Goal: Transaction & Acquisition: Purchase product/service

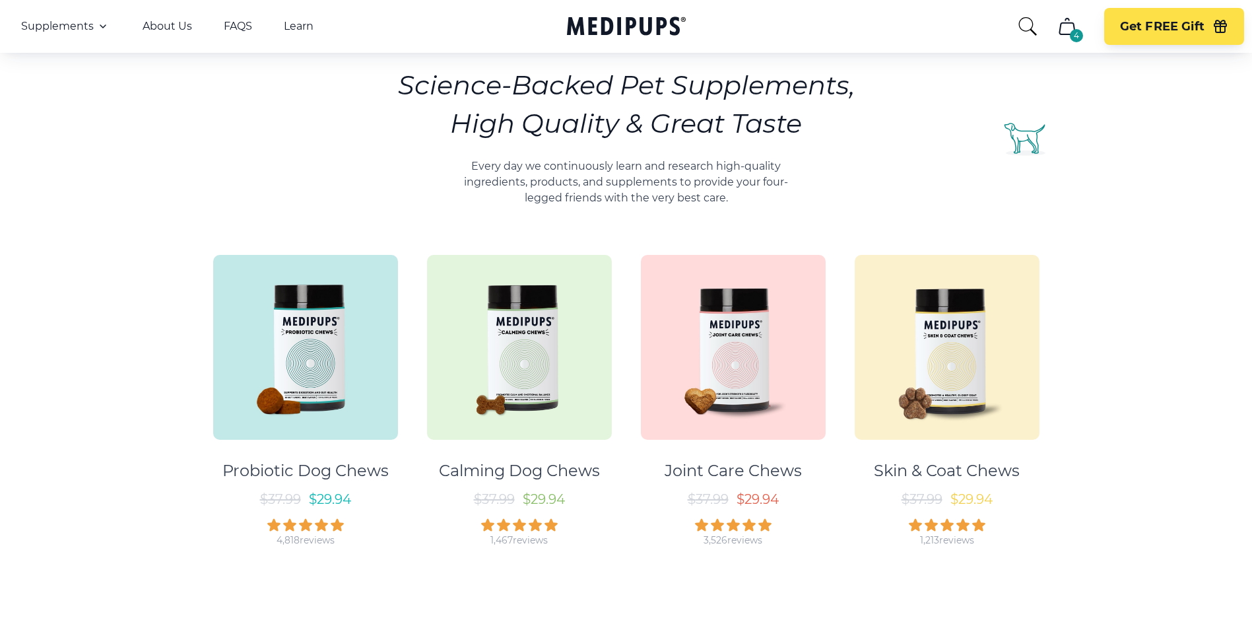
scroll to position [528, 0]
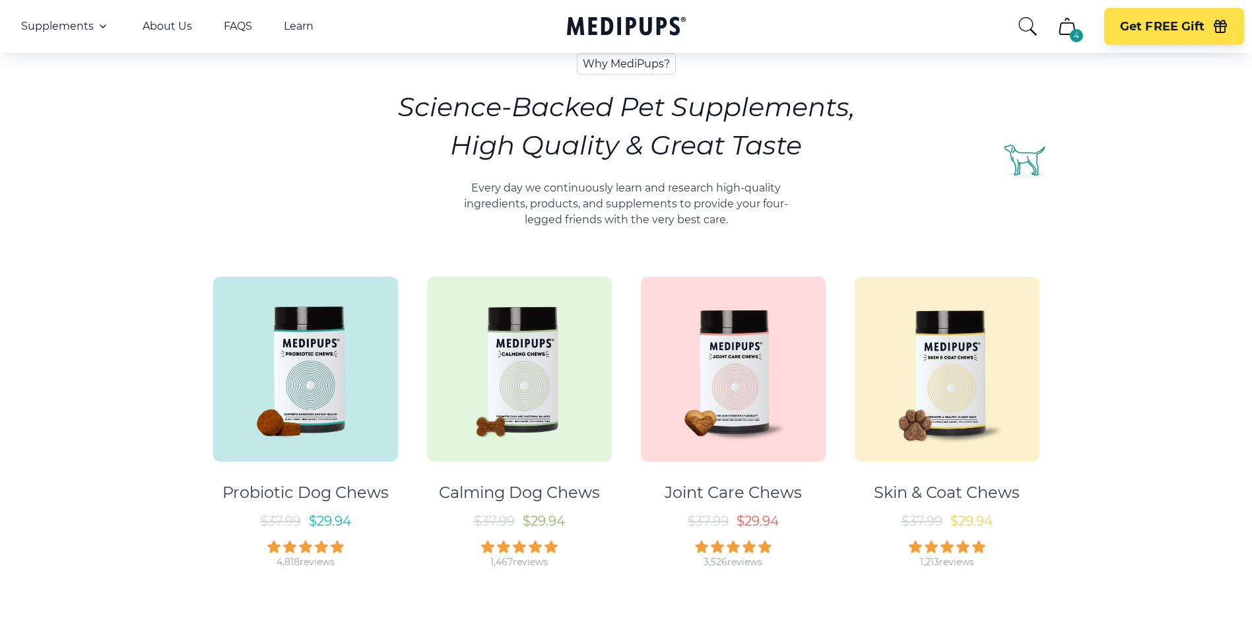
click at [514, 294] on img at bounding box center [519, 369] width 185 height 185
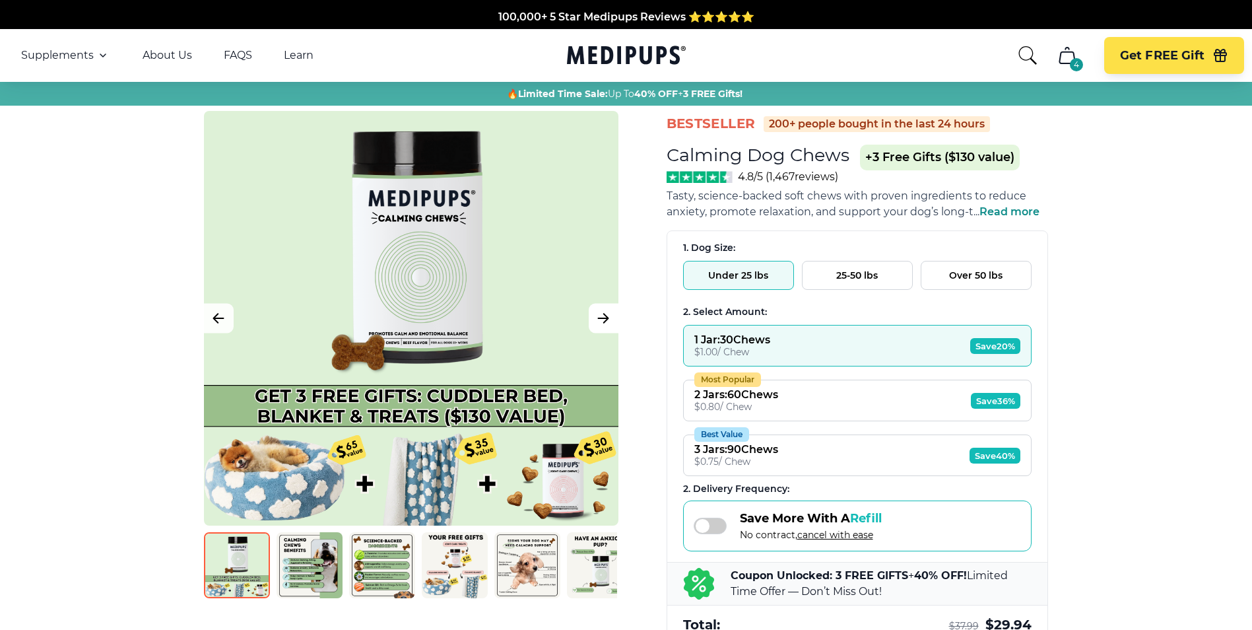
click at [607, 327] on button "Next Image" at bounding box center [604, 319] width 30 height 30
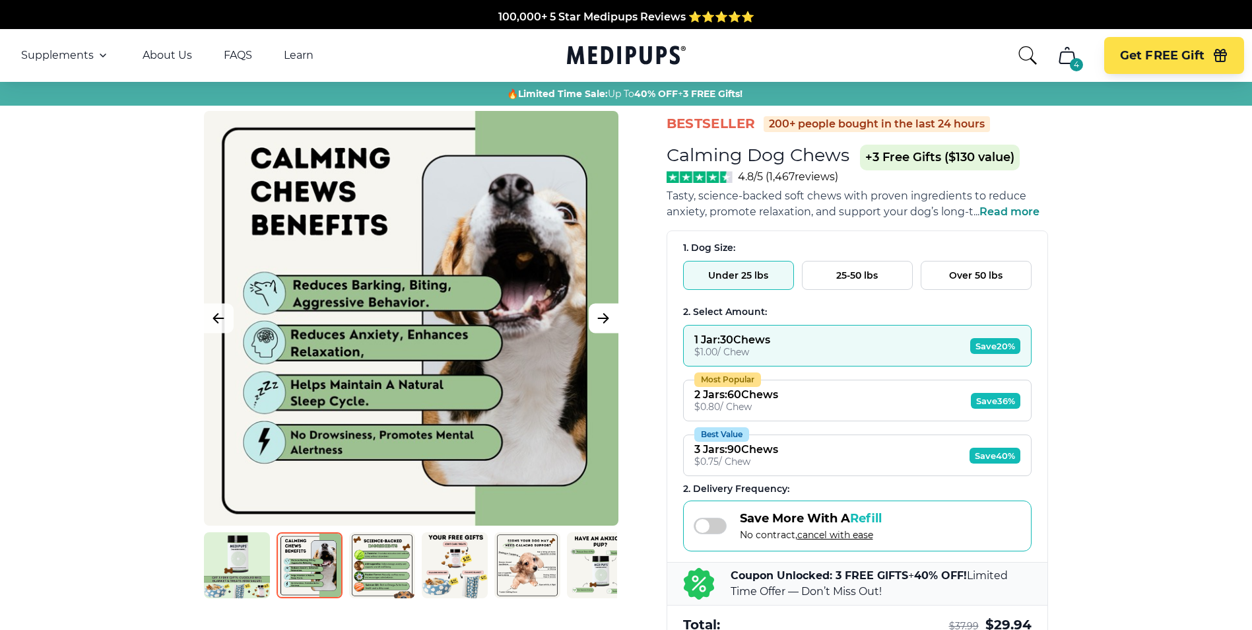
click at [607, 328] on button "Next Image" at bounding box center [604, 319] width 30 height 30
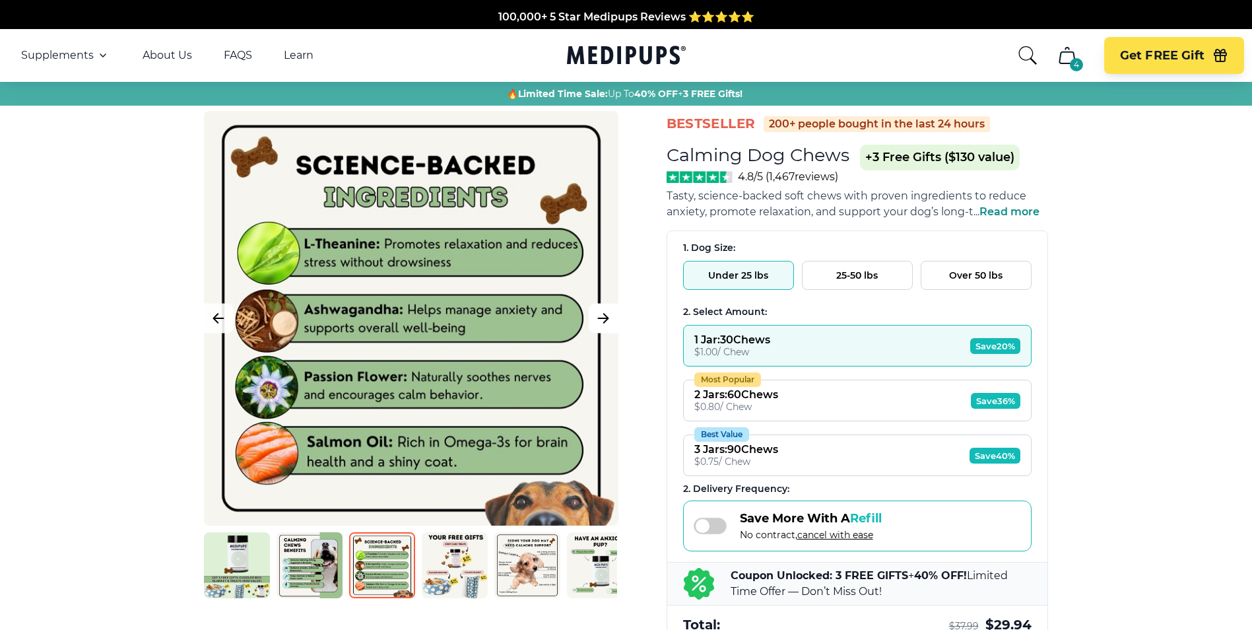
click at [607, 328] on button "Next Image" at bounding box center [604, 319] width 30 height 30
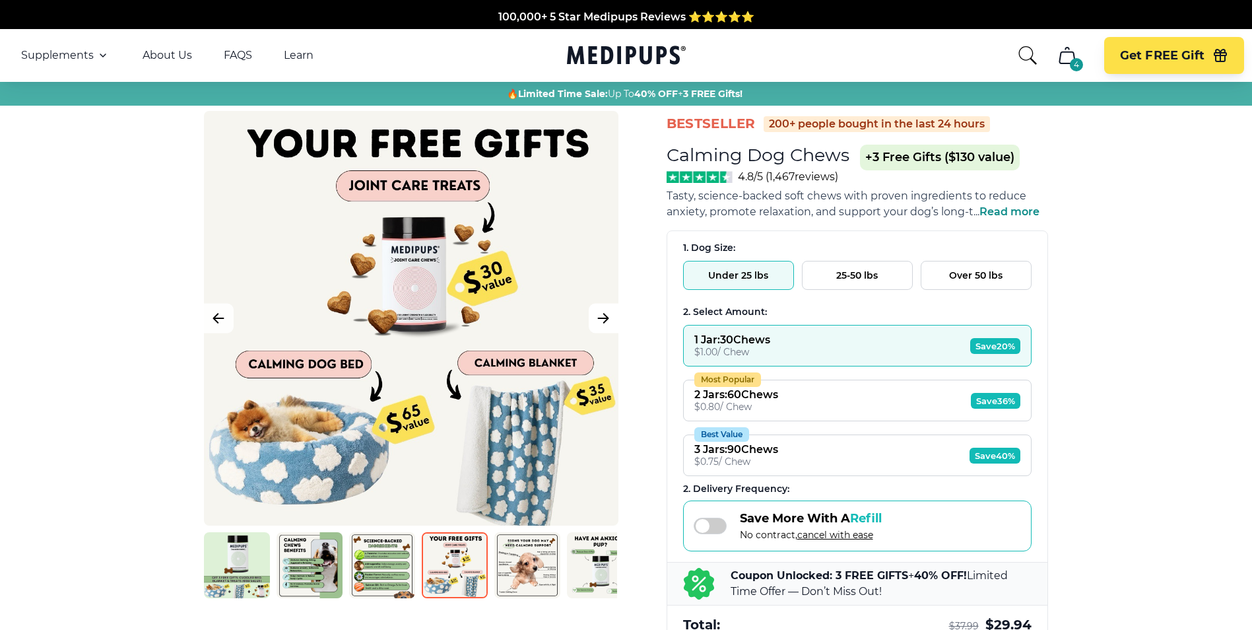
click at [607, 330] on button "Next Image" at bounding box center [604, 319] width 30 height 30
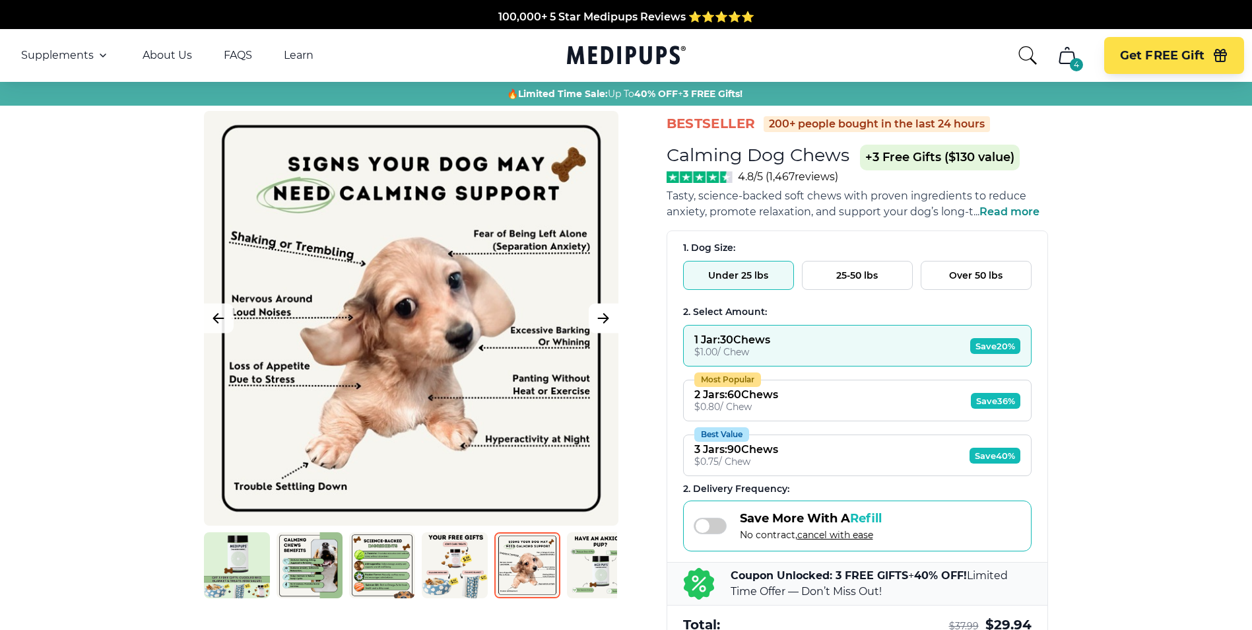
click at [607, 330] on button "Next Image" at bounding box center [604, 319] width 30 height 30
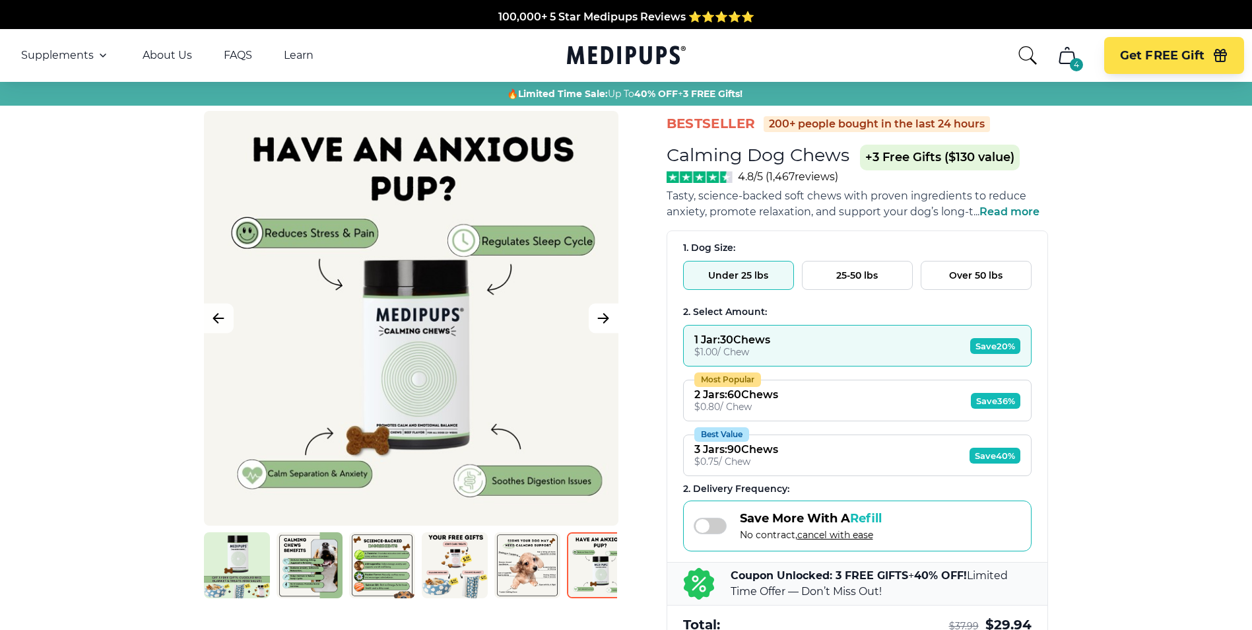
click at [607, 330] on button "Next Image" at bounding box center [604, 319] width 30 height 30
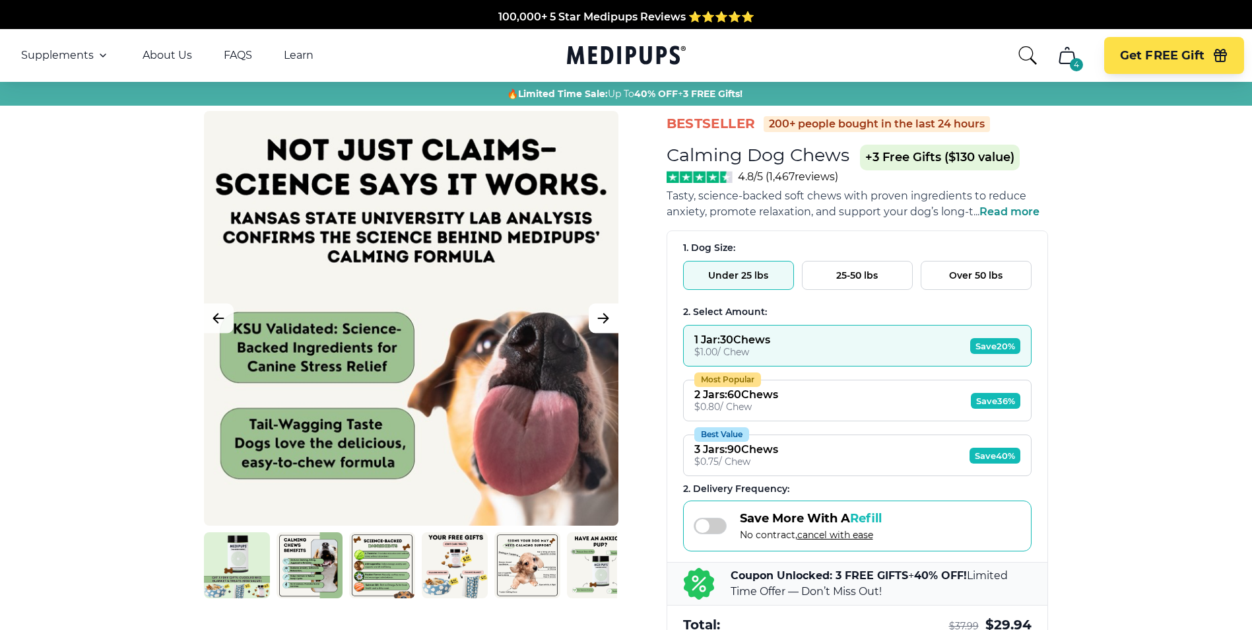
click at [607, 330] on button "Next Image" at bounding box center [604, 319] width 30 height 30
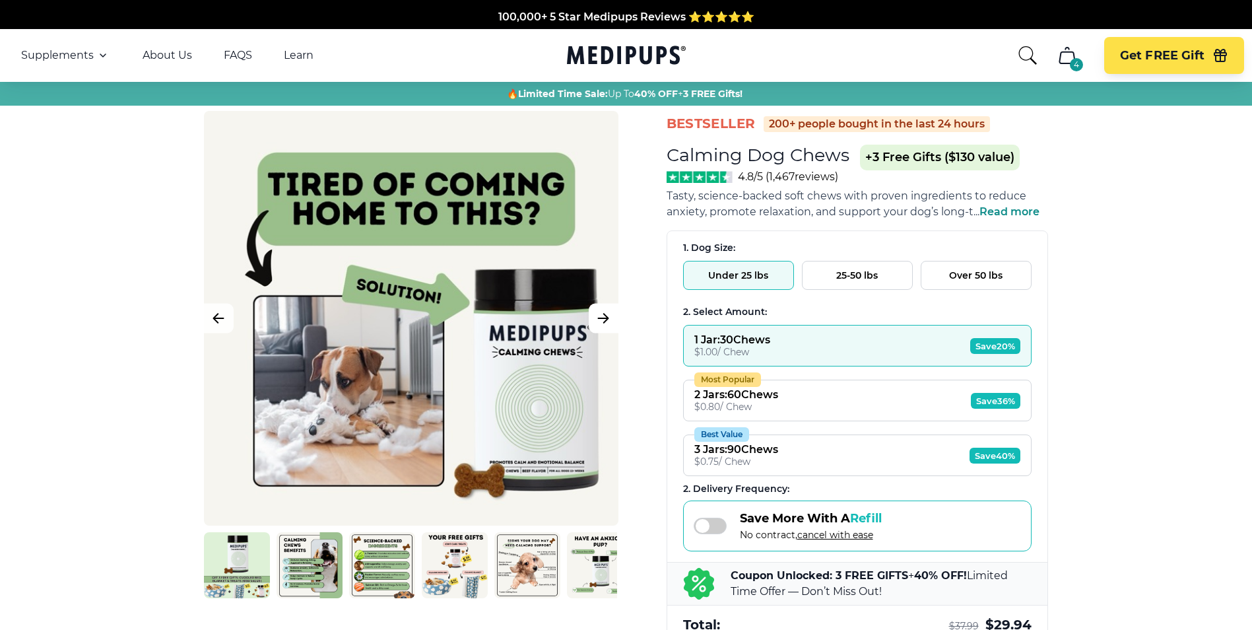
click at [607, 330] on button "Next Image" at bounding box center [604, 319] width 30 height 30
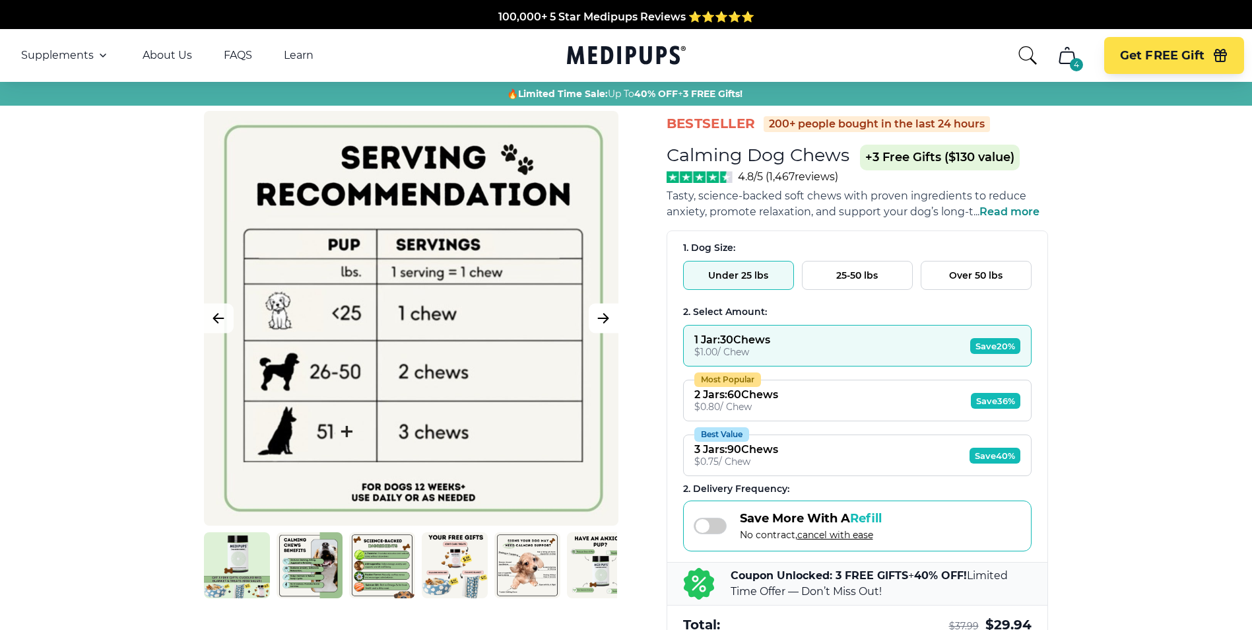
click at [607, 330] on button "Next Image" at bounding box center [604, 319] width 30 height 30
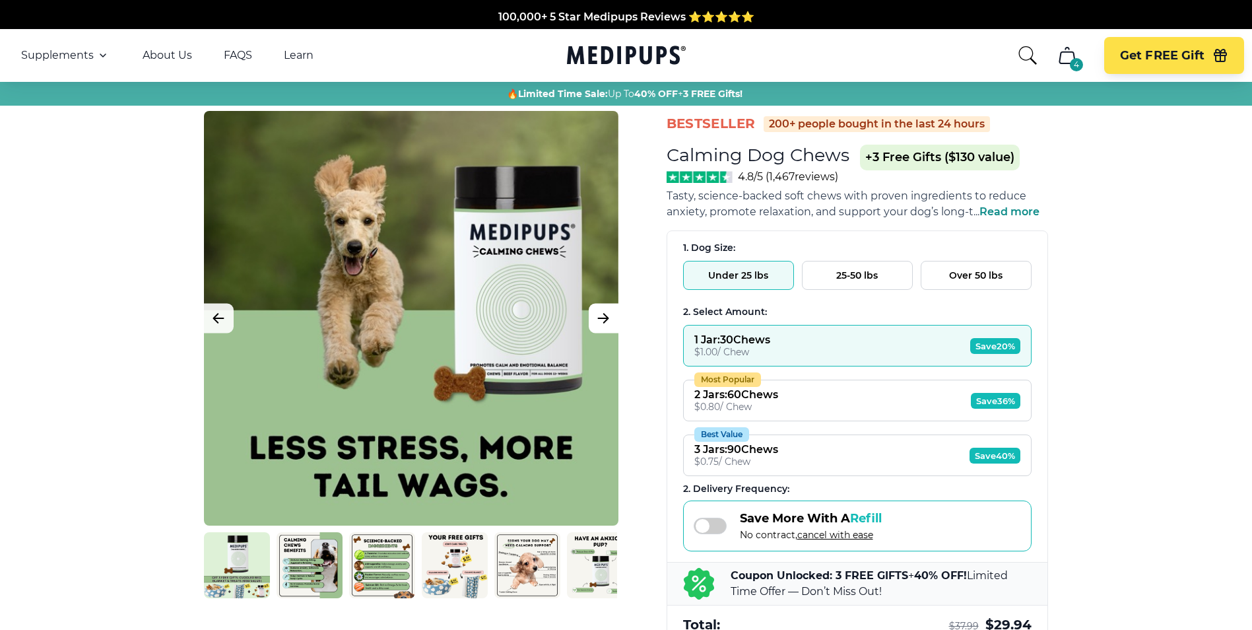
click at [607, 330] on button "Next Image" at bounding box center [604, 319] width 30 height 30
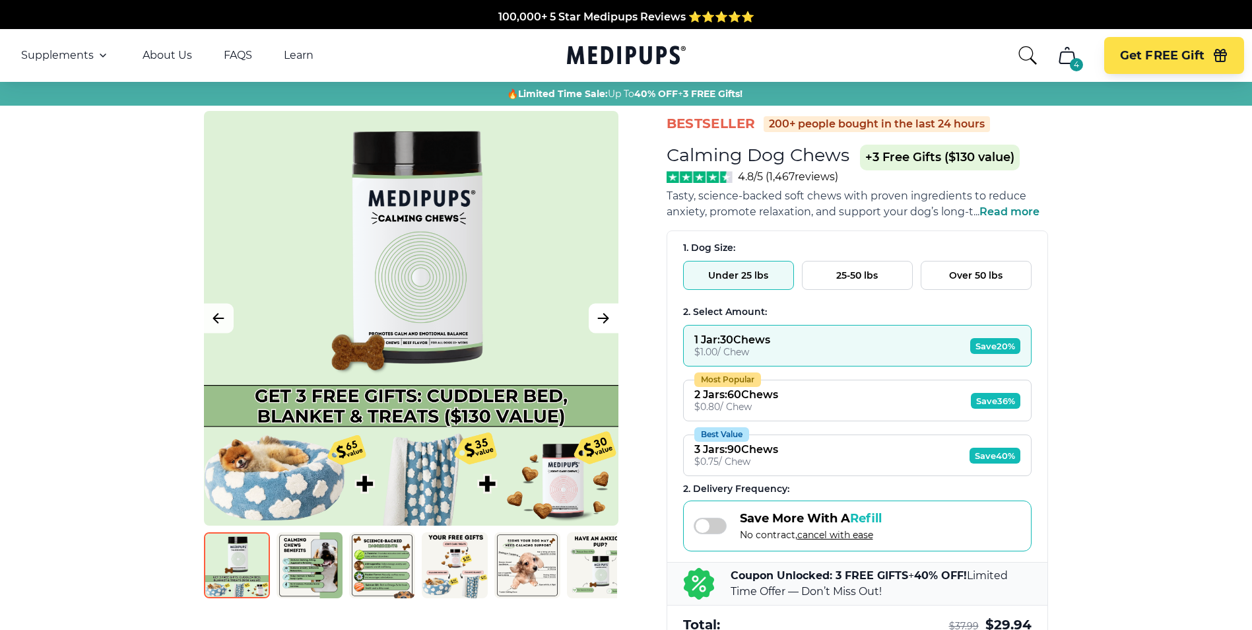
click at [607, 330] on button "Next Image" at bounding box center [604, 319] width 30 height 30
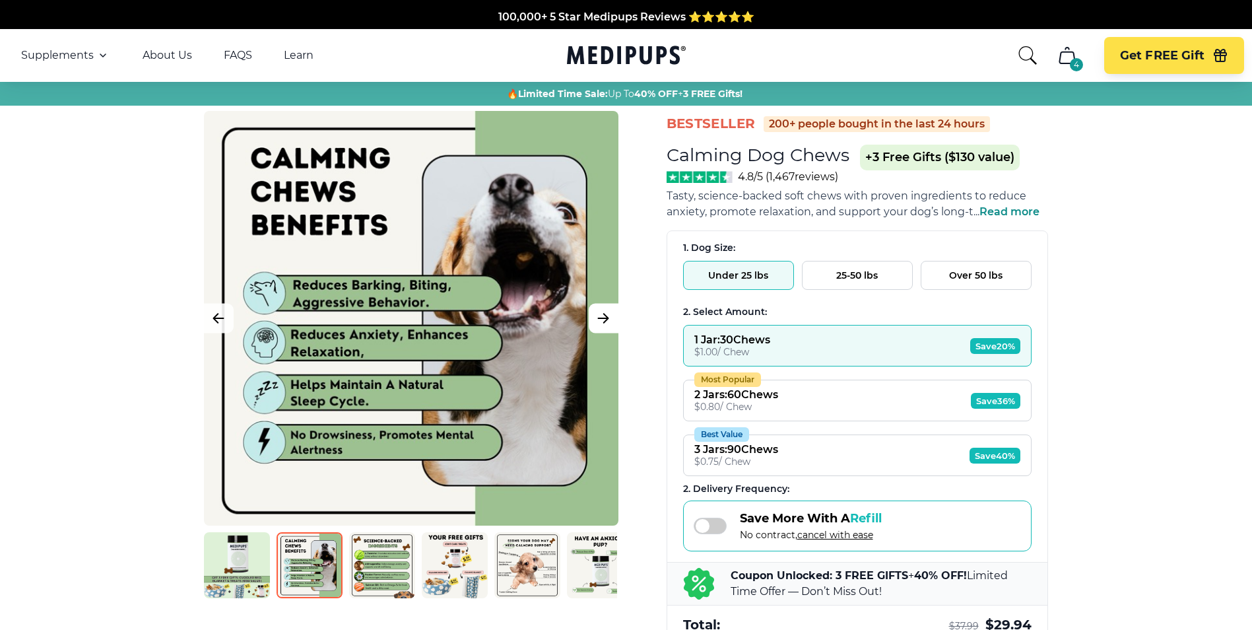
click at [607, 330] on button "Next Image" at bounding box center [604, 319] width 30 height 30
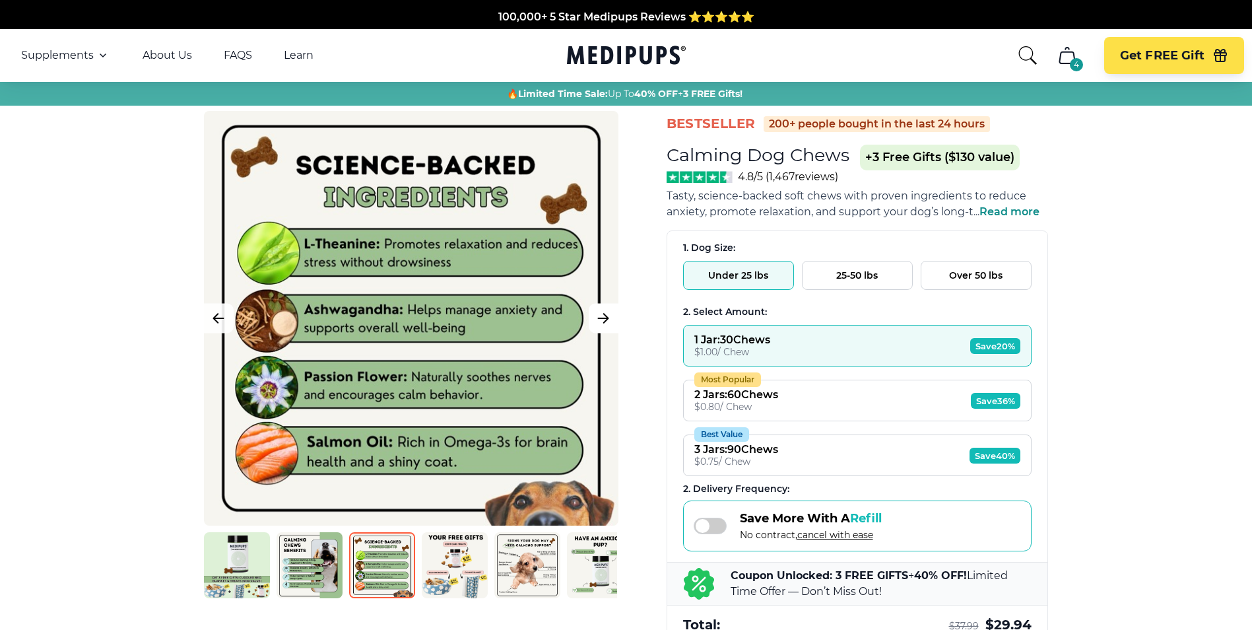
click at [608, 331] on button "Next Image" at bounding box center [604, 319] width 30 height 30
